Goal: Answer question/provide support: Share knowledge or assist other users

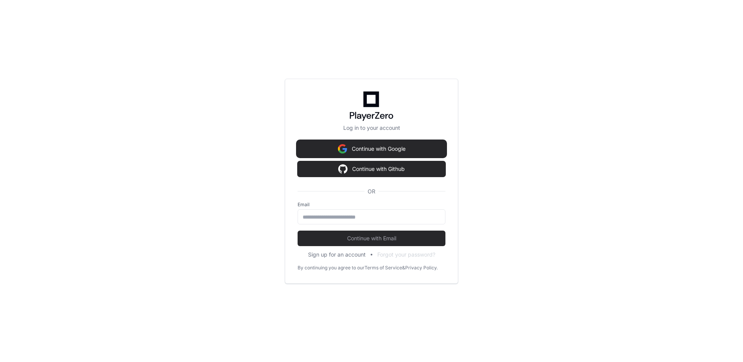
click at [362, 148] on button "Continue with Google" at bounding box center [372, 148] width 148 height 15
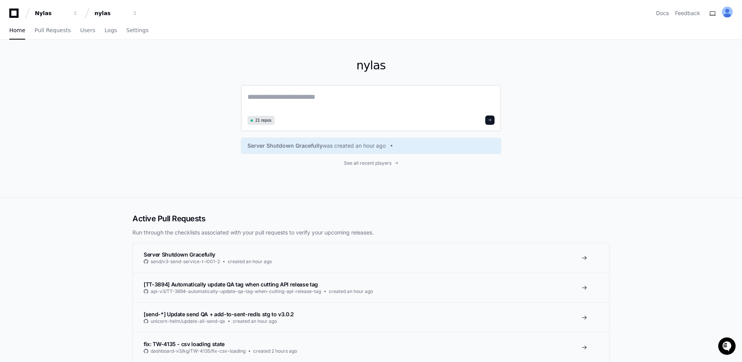
click at [283, 93] on textarea at bounding box center [370, 102] width 247 height 22
paste textarea "**********"
type textarea "**********"
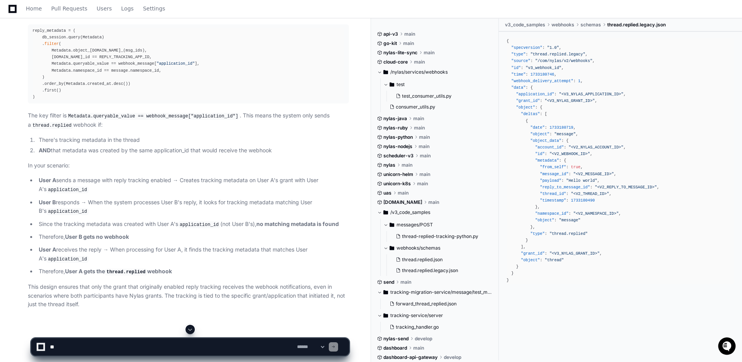
scroll to position [318, 0]
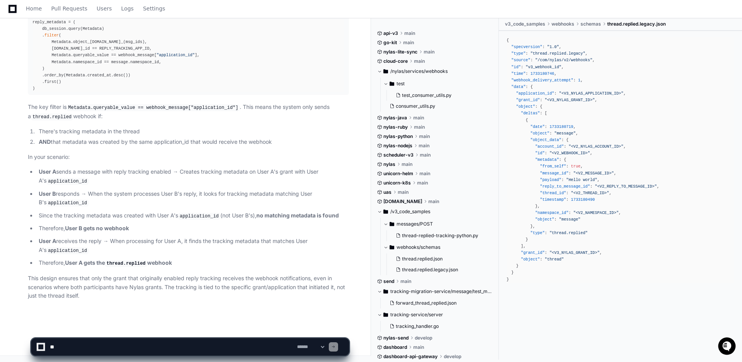
click at [92, 347] on textarea at bounding box center [171, 346] width 247 height 17
click at [92, 346] on textarea at bounding box center [171, 346] width 247 height 17
click at [90, 348] on textarea "To enrich screen reader interactions, please activate Accessibility in Grammarl…" at bounding box center [171, 346] width 247 height 17
click at [103, 349] on textarea "To enrich screen reader interactions, please activate Accessibility in Grammarl…" at bounding box center [171, 346] width 247 height 17
click at [103, 348] on textarea "To enrich screen reader interactions, please activate Accessibility in Grammarl…" at bounding box center [171, 346] width 247 height 17
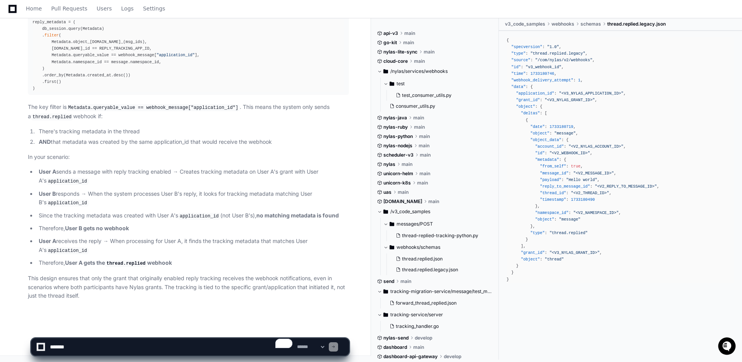
click at [103, 347] on textarea "To enrich screen reader interactions, please activate Accessibility in Grammarl…" at bounding box center [171, 346] width 247 height 17
click at [156, 344] on textarea "To enrich screen reader interactions, please activate Accessibility in Grammarl…" at bounding box center [171, 346] width 247 height 17
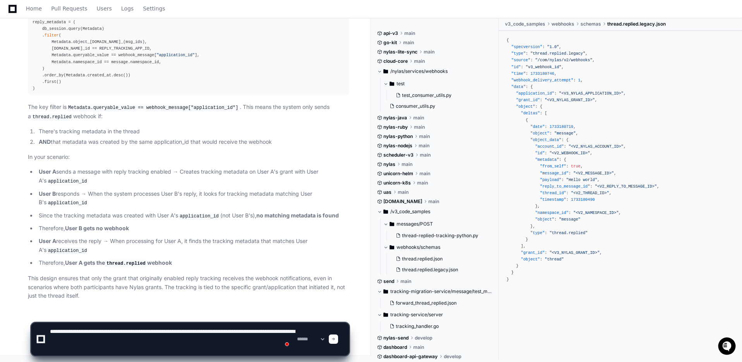
scroll to position [0, 0]
type textarea "**********"
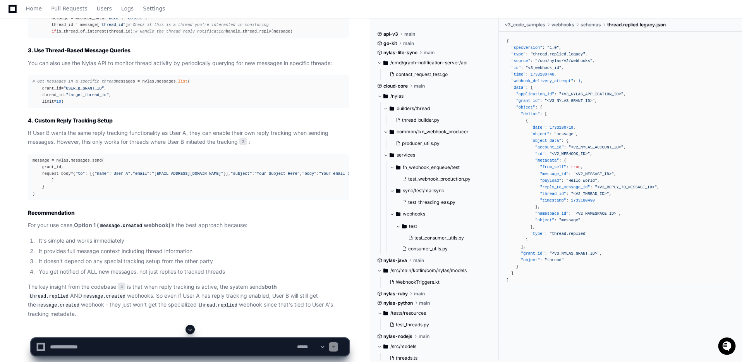
scroll to position [1184, 0]
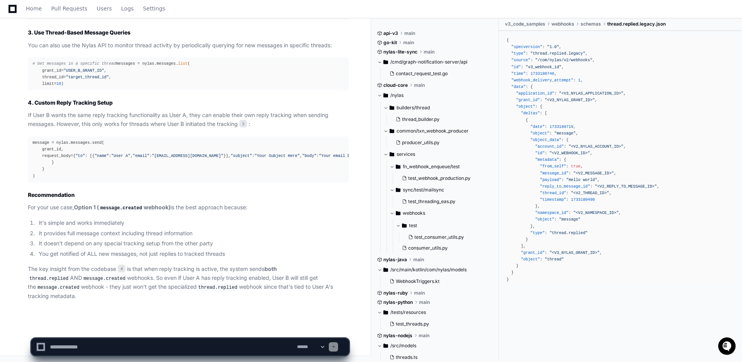
click at [214, 343] on textarea "To enrich screen reader interactions, please activate Accessibility in Grammarl…" at bounding box center [171, 346] width 247 height 17
click at [213, 345] on textarea "To enrich screen reader interactions, please activate Accessibility in Grammarl…" at bounding box center [171, 346] width 247 height 17
type textarea "**********"
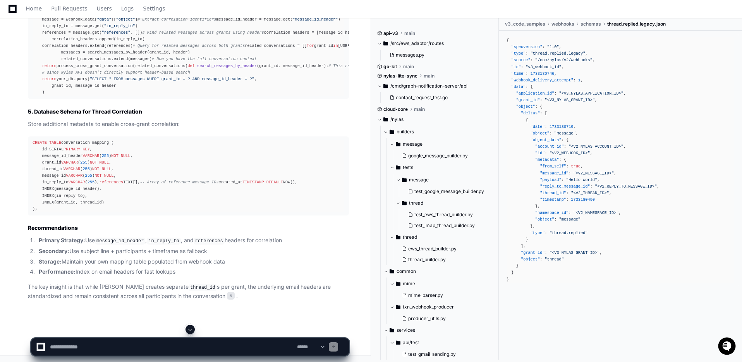
scroll to position [2477, 0]
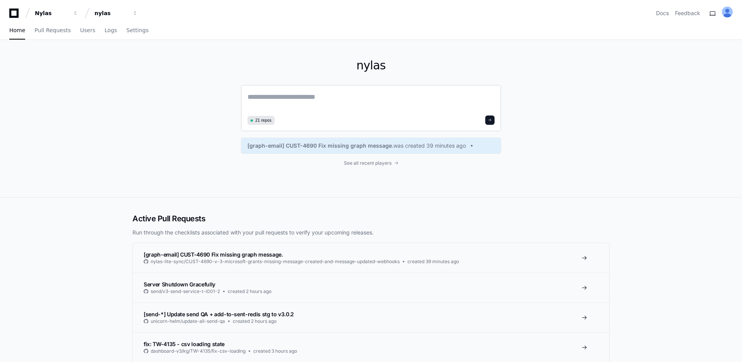
drag, startPoint x: 302, startPoint y: 84, endPoint x: 302, endPoint y: 98, distance: 13.9
click at [302, 91] on div "nylas 21 repos [graph-email] CUST-4690 Fix missing graph message. was created 3…" at bounding box center [371, 118] width 260 height 157
click at [302, 100] on textarea at bounding box center [370, 102] width 247 height 22
paste textarea "**********"
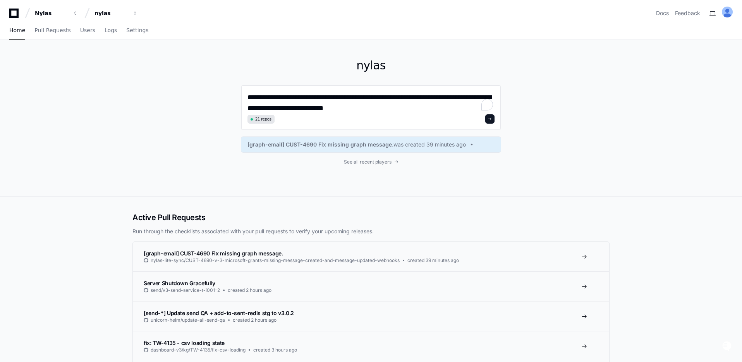
scroll to position [130, 0]
click at [377, 112] on textarea "**********" at bounding box center [370, 101] width 247 height 21
type textarea "**********"
click at [490, 121] on button at bounding box center [489, 118] width 9 height 9
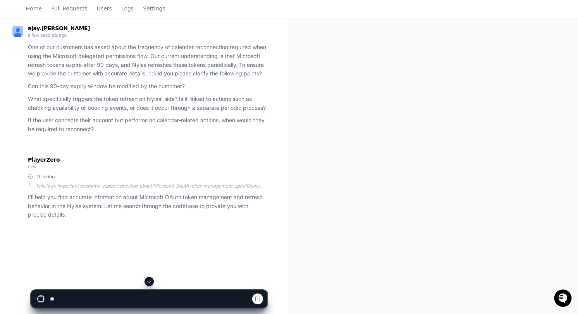
scroll to position [126, 0]
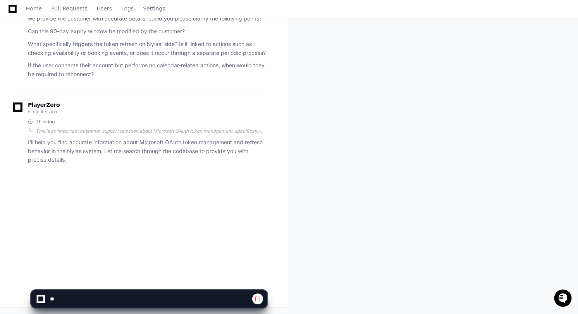
click at [131, 162] on p "I'll help you find accurate information about Microsoft OAuth token management …" at bounding box center [147, 151] width 239 height 26
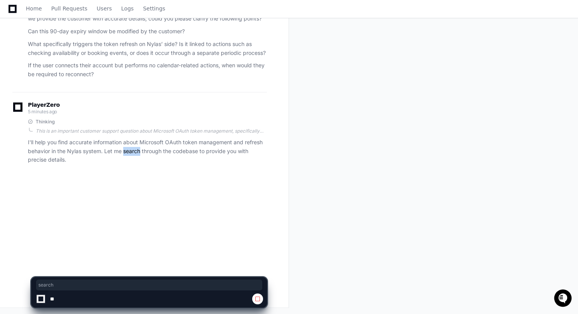
click at [131, 162] on p "I'll help you find accurate information about Microsoft OAuth token management …" at bounding box center [147, 151] width 239 height 26
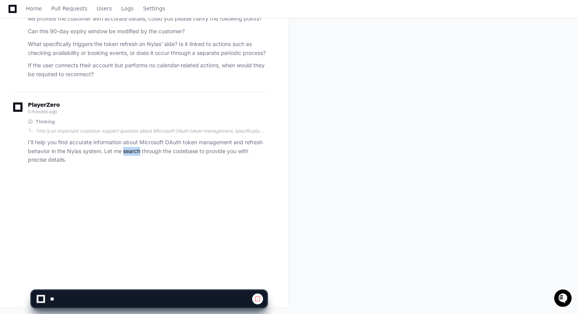
click at [131, 162] on p "I'll help you find accurate information about Microsoft OAuth token management …" at bounding box center [147, 151] width 239 height 26
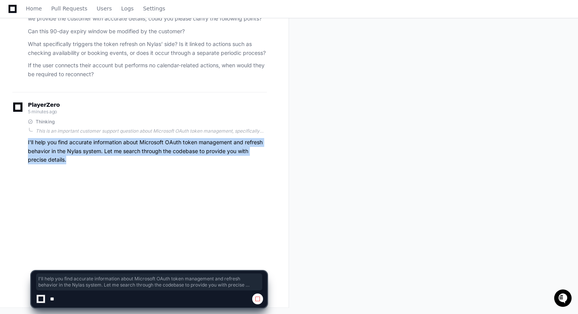
click at [131, 162] on p "I'll help you find accurate information about Microsoft OAuth token management …" at bounding box center [147, 151] width 239 height 26
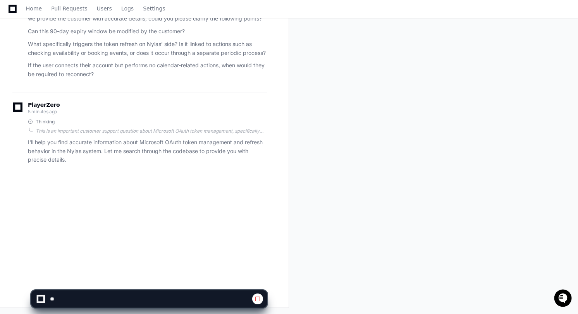
click at [149, 261] on app-player-page "Microsoft Calendar Token Expiry and Refresh Details Created by @ ajay.[PERSON_N…" at bounding box center [289, 114] width 578 height 400
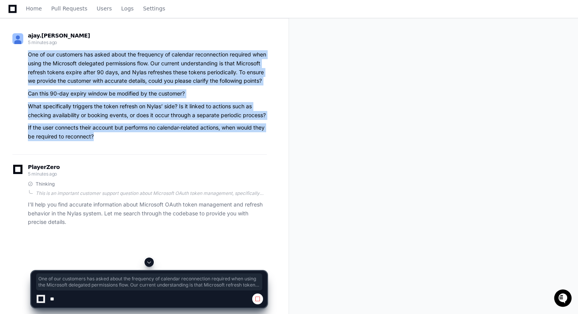
drag, startPoint x: 104, startPoint y: 147, endPoint x: 28, endPoint y: 55, distance: 119.1
click at [28, 55] on article "One of our customers has asked about the frequency of calendar reconnection req…" at bounding box center [147, 95] width 239 height 91
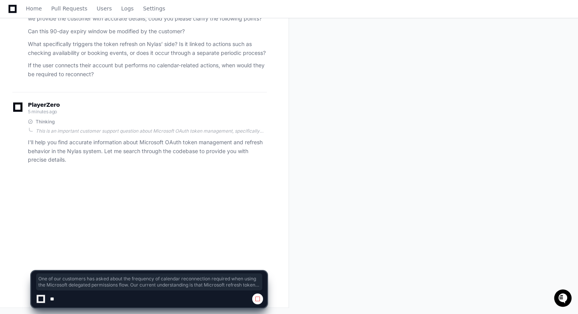
click at [162, 154] on p "I'll help you find accurate information about Microsoft OAuth token management …" at bounding box center [147, 151] width 239 height 26
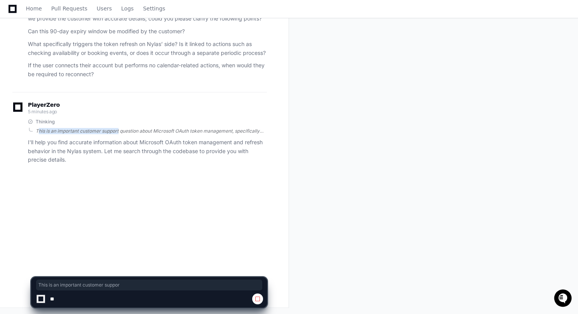
click at [118, 134] on div "This is an important customer support question about Microsoft OAuth token mana…" at bounding box center [151, 131] width 231 height 6
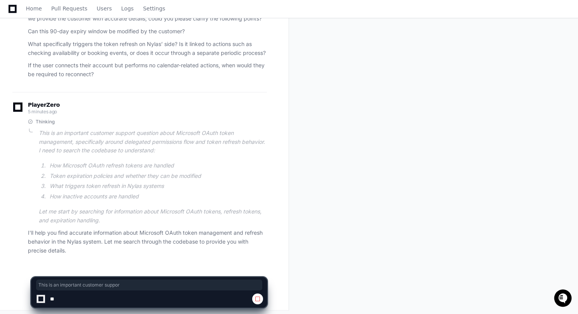
scroll to position [137, 0]
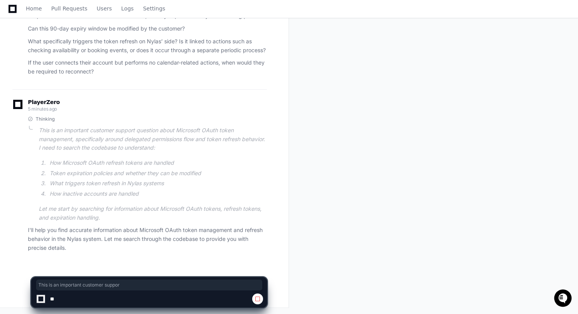
click at [261, 299] on button at bounding box center [257, 299] width 11 height 11
click at [259, 299] on span at bounding box center [257, 299] width 6 height 6
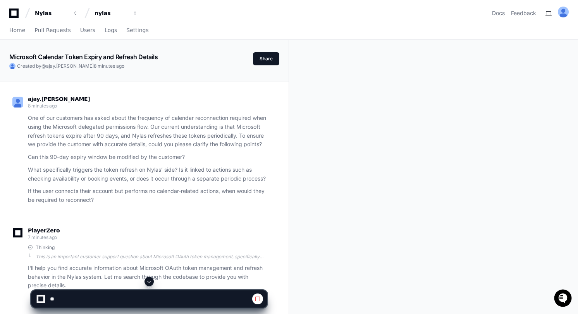
click at [262, 301] on button at bounding box center [257, 299] width 11 height 11
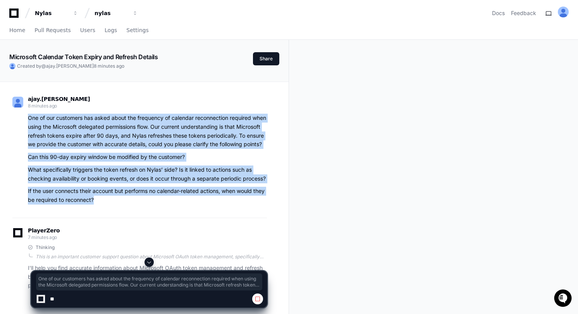
drag, startPoint x: 103, startPoint y: 210, endPoint x: 19, endPoint y: 115, distance: 127.0
click at [19, 115] on div "One of our customers has asked about the frequency of calendar reconnection req…" at bounding box center [139, 159] width 254 height 91
copy article "One of our customers has asked about the frequency of calendar reconnection req…"
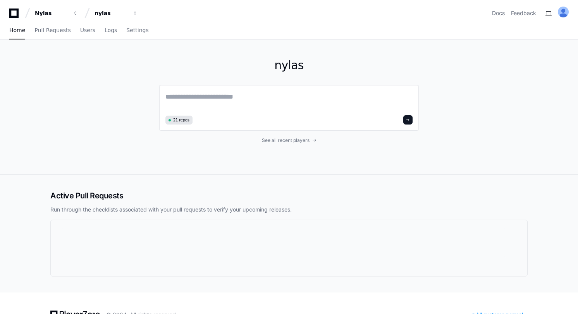
click at [217, 98] on textarea at bounding box center [288, 102] width 247 height 22
paste textarea "**********"
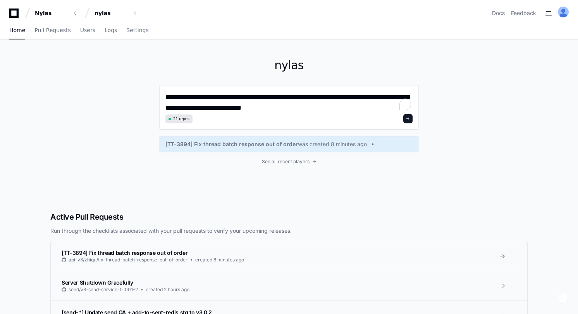
type textarea "**********"
click at [407, 122] on button at bounding box center [407, 118] width 9 height 9
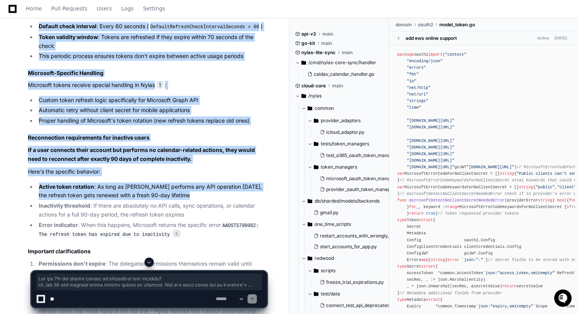
scroll to position [916, 0]
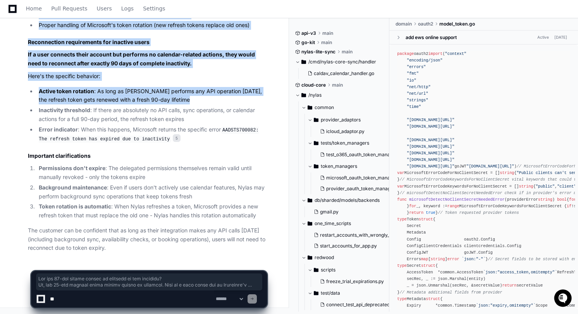
drag, startPoint x: 26, startPoint y: 124, endPoint x: 215, endPoint y: 250, distance: 227.5
copy article "Can the 90-day expiry window be modified by the customer? No, the 90-day refres…"
